Goal: Task Accomplishment & Management: Manage account settings

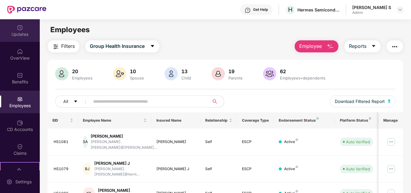
click at [23, 37] on div "Updates" at bounding box center [20, 30] width 40 height 23
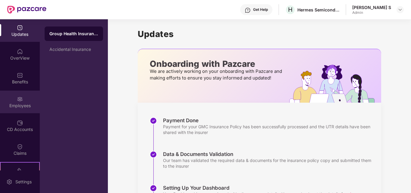
click at [24, 104] on div "Employees" at bounding box center [20, 106] width 40 height 6
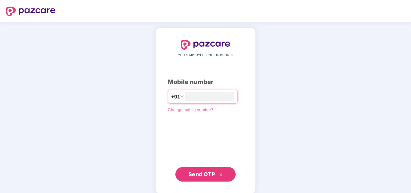
type input "**********"
click at [215, 174] on span "Send OTP" at bounding box center [205, 174] width 35 height 8
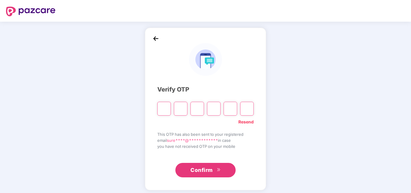
type input "*"
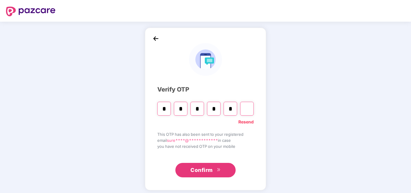
type input "*"
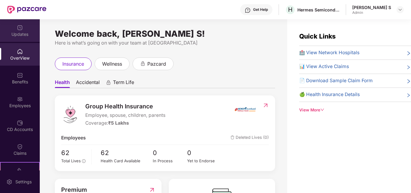
click at [20, 36] on div "Updates" at bounding box center [20, 34] width 40 height 6
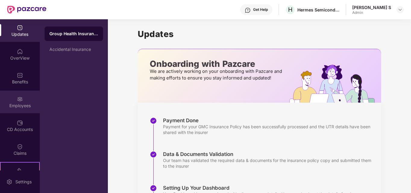
click at [21, 102] on img at bounding box center [20, 99] width 6 height 6
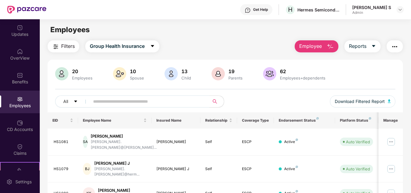
click at [109, 106] on span at bounding box center [148, 102] width 124 height 12
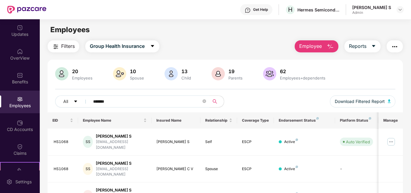
scroll to position [67, 0]
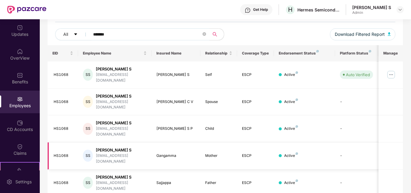
type input "*******"
click at [169, 153] on div "Gangamma" at bounding box center [175, 156] width 39 height 6
click at [391, 72] on img at bounding box center [392, 75] width 10 height 10
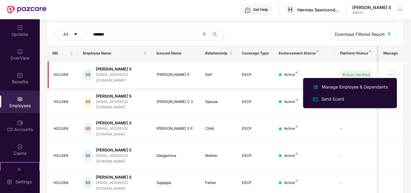
click at [391, 72] on img at bounding box center [392, 75] width 10 height 10
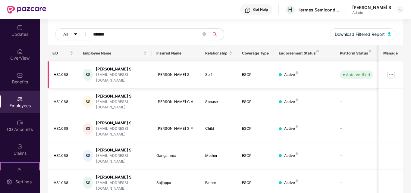
click at [391, 72] on img at bounding box center [392, 75] width 10 height 10
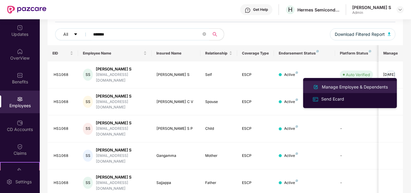
click at [340, 87] on div "Manage Employee & Dependents" at bounding box center [355, 87] width 68 height 7
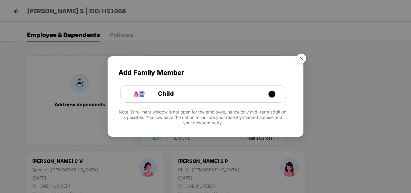
click at [299, 60] on img "Close" at bounding box center [301, 59] width 17 height 17
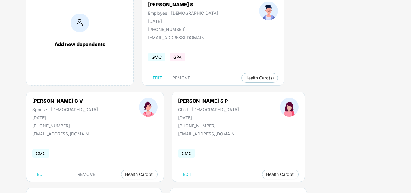
scroll to position [64, 0]
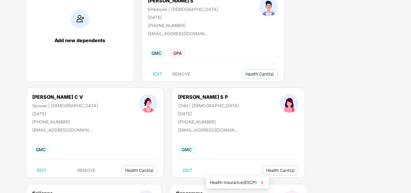
click at [265, 185] on img at bounding box center [262, 183] width 6 height 6
